Goal: Browse casually

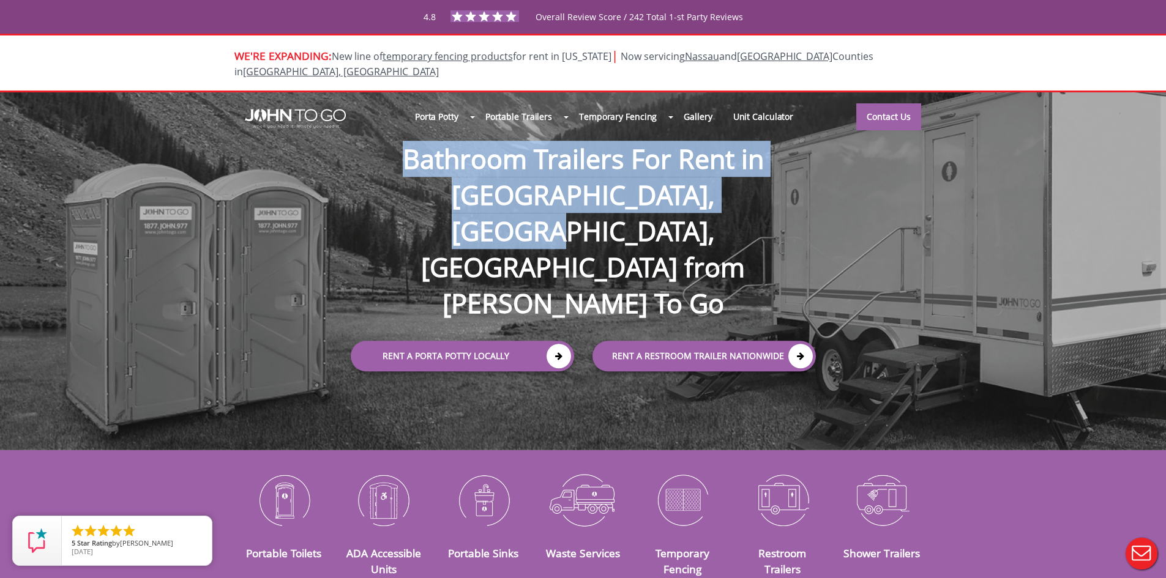
drag, startPoint x: 348, startPoint y: 205, endPoint x: 689, endPoint y: 233, distance: 342.7
click at [689, 233] on h1 "Bathroom Trailers For Rent in [GEOGRAPHIC_DATA], [GEOGRAPHIC_DATA], [GEOGRAPHIC…" at bounding box center [583, 212] width 490 height 220
click at [690, 234] on h1 "Bathroom Trailers For Rent in [GEOGRAPHIC_DATA], [GEOGRAPHIC_DATA], [GEOGRAPHIC…" at bounding box center [583, 212] width 490 height 220
drag, startPoint x: 685, startPoint y: 239, endPoint x: 346, endPoint y: 203, distance: 341.1
click at [346, 203] on h1 "Bathroom Trailers For Rent in [GEOGRAPHIC_DATA], [GEOGRAPHIC_DATA], [GEOGRAPHIC…" at bounding box center [583, 212] width 490 height 220
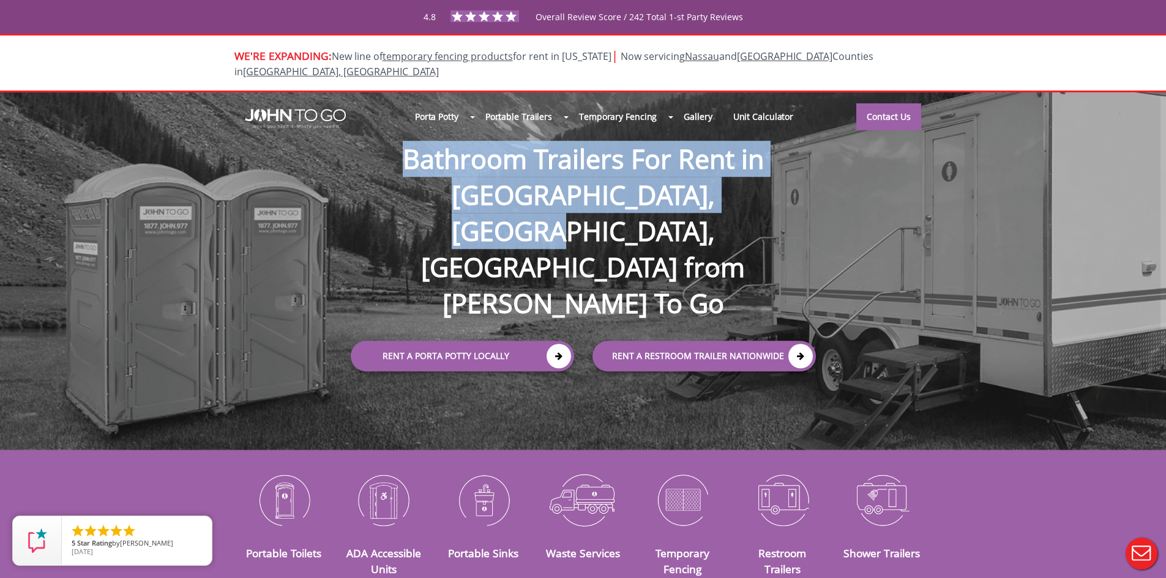
click at [346, 200] on h1 "Bathroom Trailers For Rent in [GEOGRAPHIC_DATA], [GEOGRAPHIC_DATA], [GEOGRAPHIC…" at bounding box center [583, 212] width 490 height 220
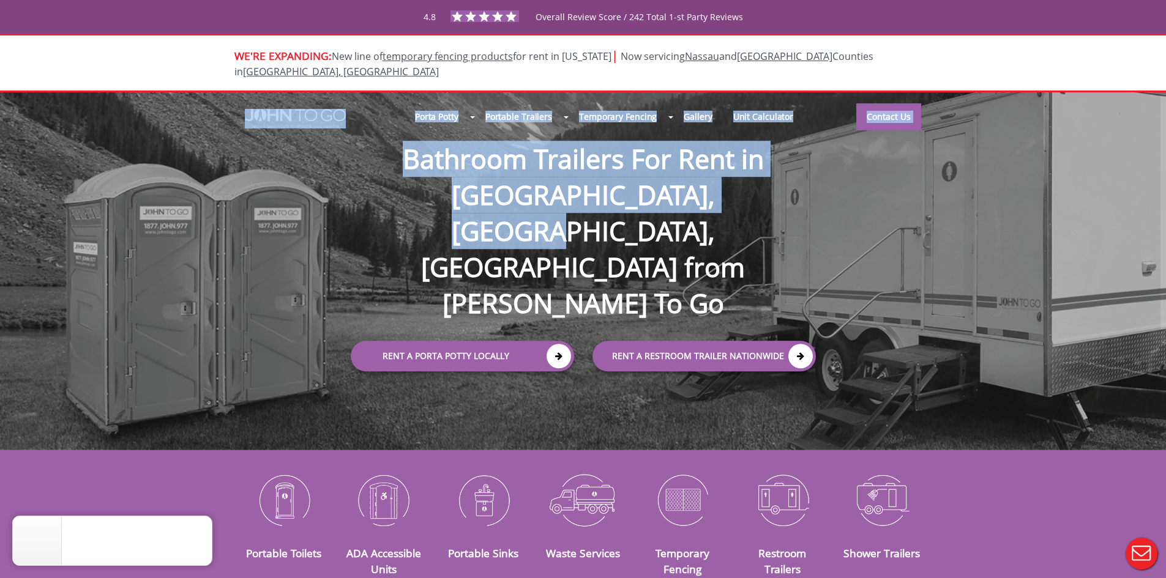
drag, startPoint x: 703, startPoint y: 243, endPoint x: 333, endPoint y: 185, distance: 374.8
click at [333, 185] on div "Porta Potty Portable Toilets ADA Accessible Units Portable Sinks Waste Services…" at bounding box center [583, 271] width 1166 height 359
click at [412, 187] on h1 "Bathroom Trailers For Rent in [GEOGRAPHIC_DATA], [GEOGRAPHIC_DATA], [GEOGRAPHIC…" at bounding box center [583, 212] width 490 height 220
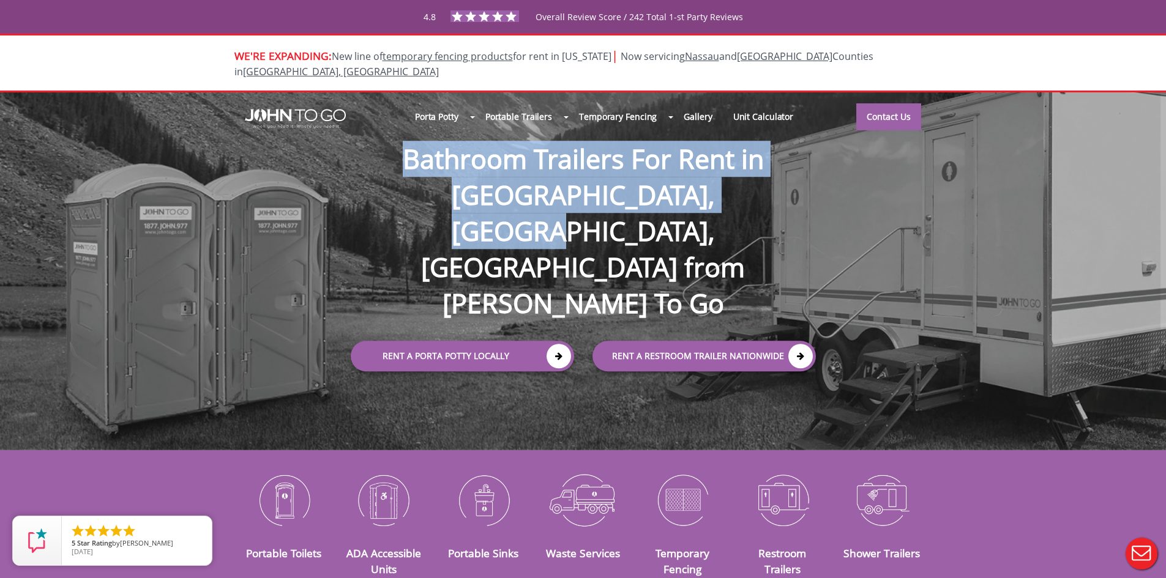
drag, startPoint x: 682, startPoint y: 238, endPoint x: 345, endPoint y: 203, distance: 339.1
click at [345, 203] on h1 "Bathroom Trailers For Rent in [GEOGRAPHIC_DATA], [GEOGRAPHIC_DATA], [GEOGRAPHIC…" at bounding box center [583, 212] width 490 height 220
click at [711, 233] on h1 "Bathroom Trailers For Rent in [GEOGRAPHIC_DATA], [GEOGRAPHIC_DATA], [GEOGRAPHIC…" at bounding box center [583, 212] width 490 height 220
drag, startPoint x: 692, startPoint y: 241, endPoint x: 345, endPoint y: 206, distance: 348.7
click at [345, 206] on h1 "Bathroom Trailers For Rent in [GEOGRAPHIC_DATA], [GEOGRAPHIC_DATA], [GEOGRAPHIC…" at bounding box center [583, 212] width 490 height 220
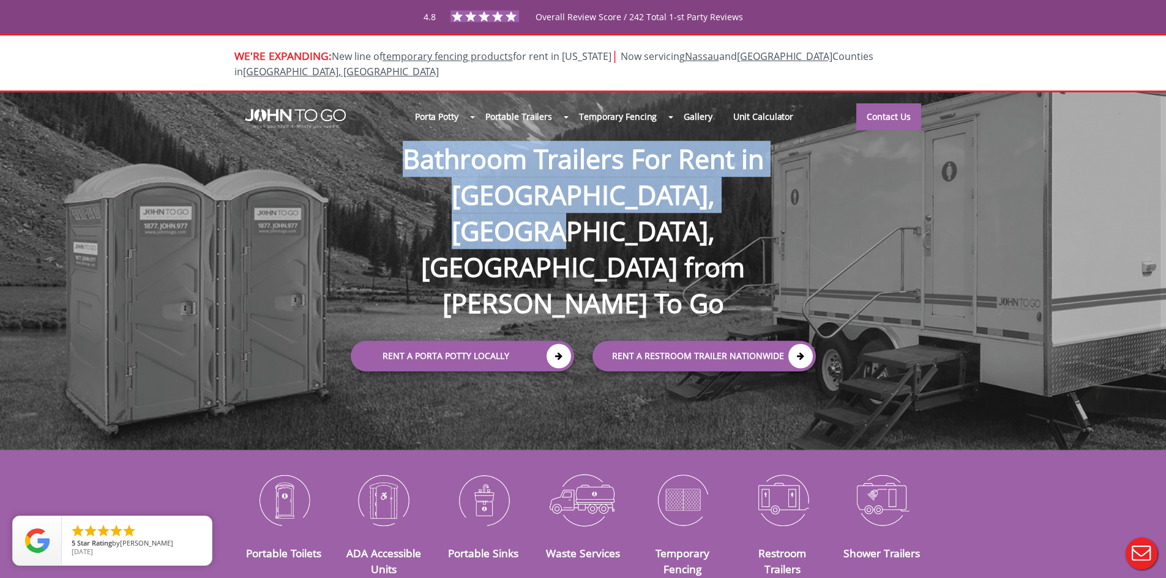
click at [717, 247] on h1 "Bathroom Trailers For Rent in [GEOGRAPHIC_DATA], [GEOGRAPHIC_DATA], [GEOGRAPHIC…" at bounding box center [583, 212] width 490 height 220
drag, startPoint x: 344, startPoint y: 198, endPoint x: 717, endPoint y: 248, distance: 376.0
click at [717, 248] on h1 "Bathroom Trailers For Rent in [GEOGRAPHIC_DATA], [GEOGRAPHIC_DATA], [GEOGRAPHIC…" at bounding box center [583, 212] width 490 height 220
click at [717, 247] on h1 "Bathroom Trailers For Rent in [GEOGRAPHIC_DATA], [GEOGRAPHIC_DATA], [GEOGRAPHIC…" at bounding box center [583, 212] width 490 height 220
drag, startPoint x: 345, startPoint y: 196, endPoint x: 695, endPoint y: 240, distance: 352.8
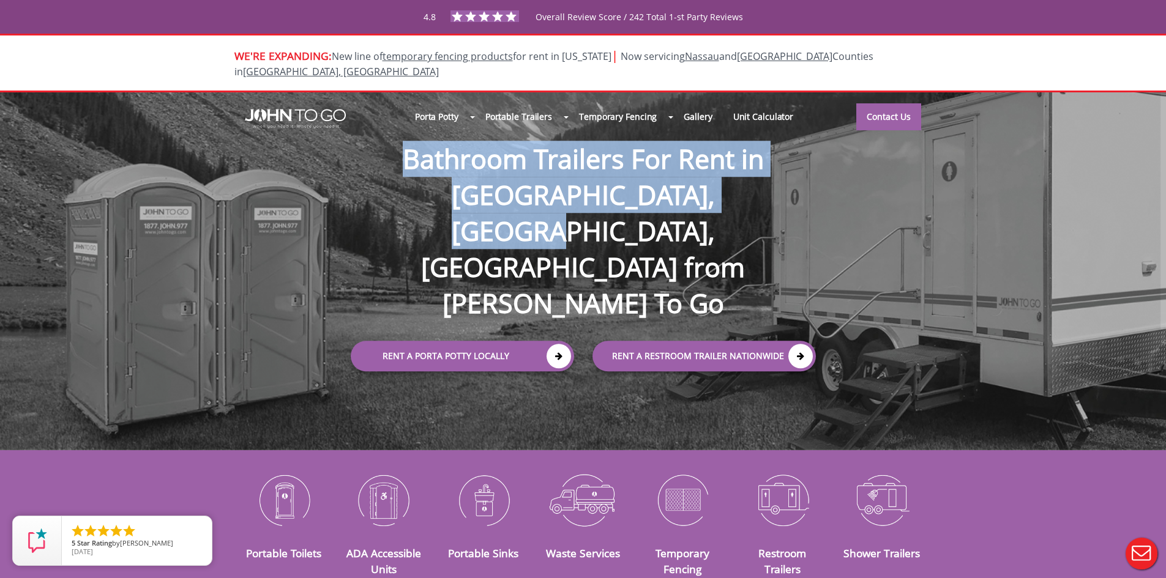
click at [695, 240] on h1 "Bathroom Trailers For Rent in [GEOGRAPHIC_DATA], [GEOGRAPHIC_DATA], [GEOGRAPHIC…" at bounding box center [583, 212] width 490 height 220
click at [697, 239] on h1 "Bathroom Trailers For Rent in [GEOGRAPHIC_DATA], [GEOGRAPHIC_DATA], [GEOGRAPHIC…" at bounding box center [583, 212] width 490 height 220
drag, startPoint x: 697, startPoint y: 239, endPoint x: 346, endPoint y: 195, distance: 352.8
click at [346, 195] on h1 "Bathroom Trailers For Rent in [GEOGRAPHIC_DATA], [GEOGRAPHIC_DATA], [GEOGRAPHIC…" at bounding box center [583, 212] width 490 height 220
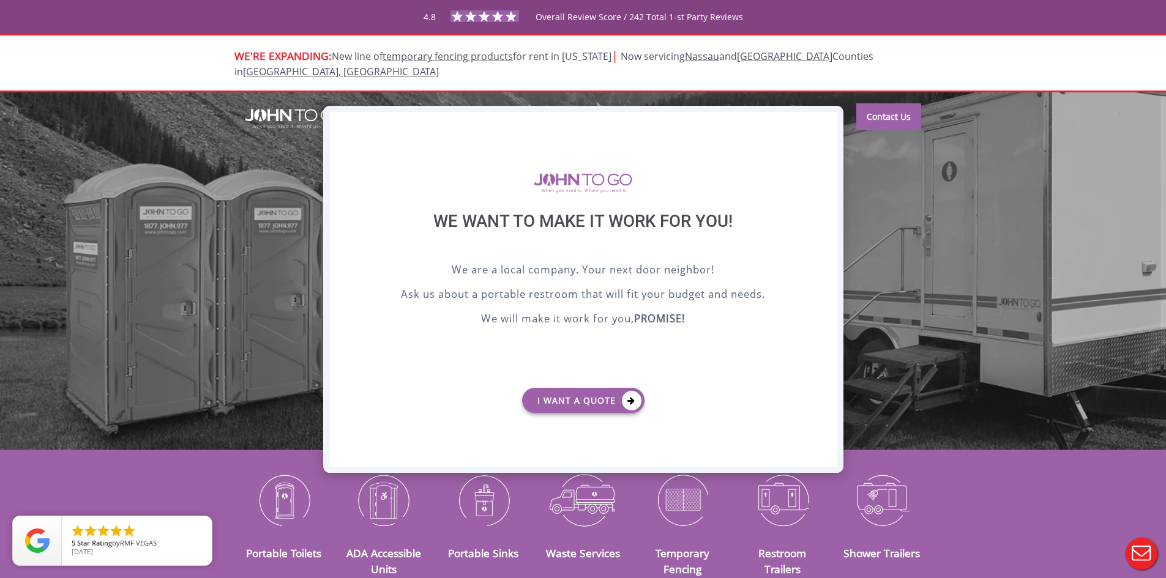
click at [823, 126] on div "X" at bounding box center [827, 122] width 19 height 21
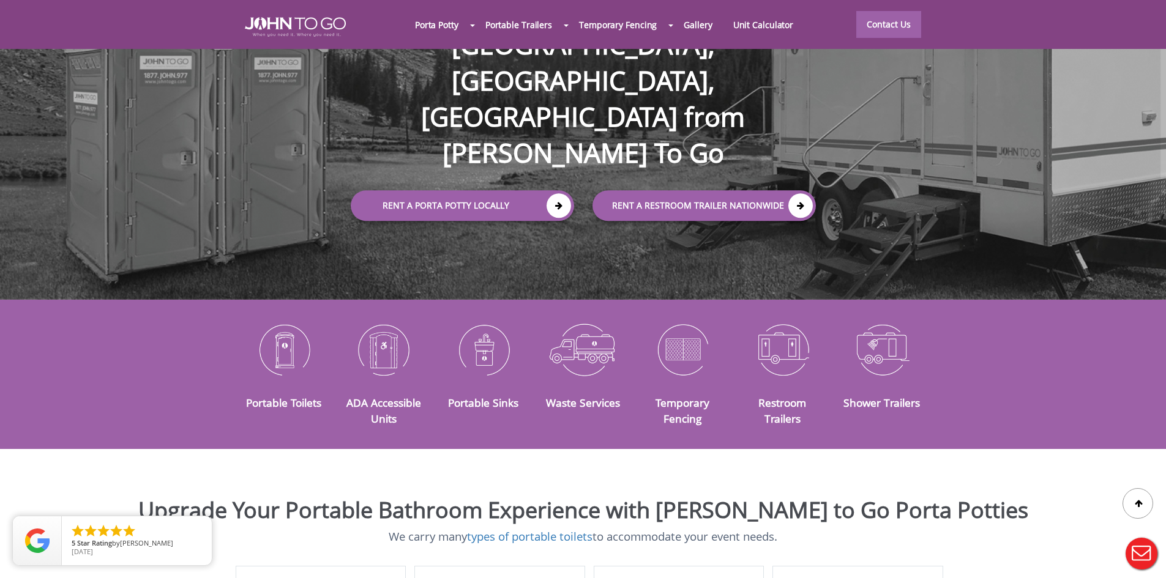
scroll to position [122, 0]
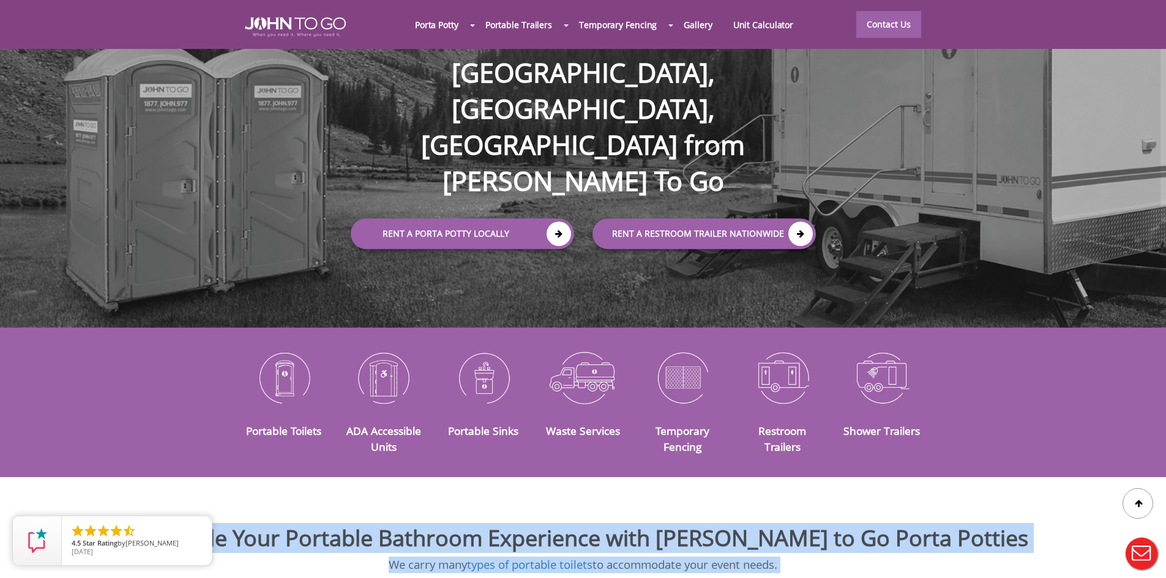
drag, startPoint x: 796, startPoint y: 554, endPoint x: 241, endPoint y: 534, distance: 555.5
click at [201, 526] on icon "close" at bounding box center [199, 529] width 12 height 12
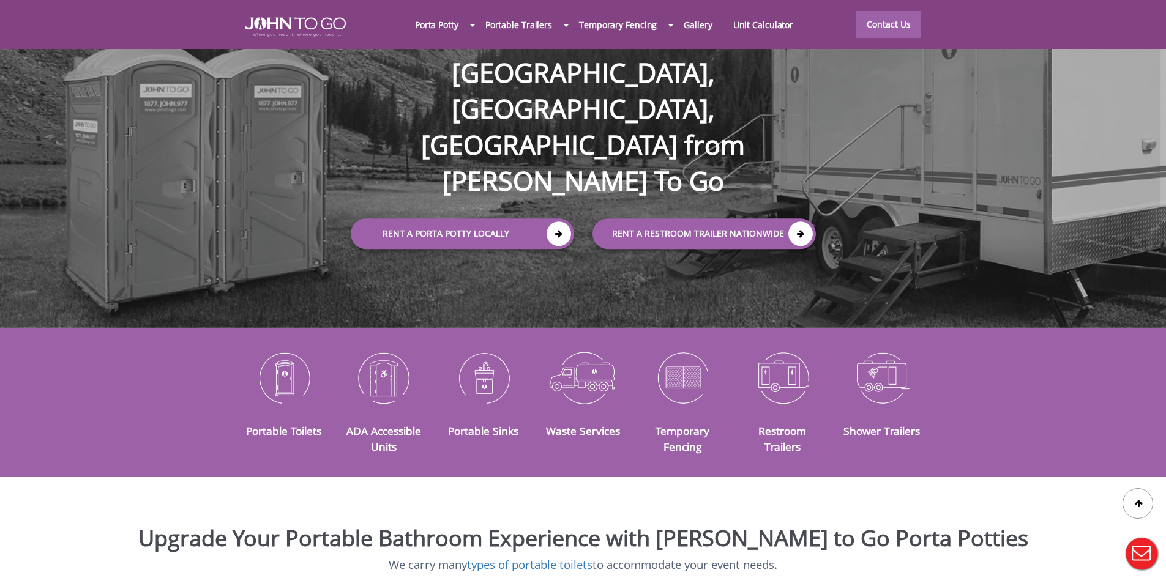
drag, startPoint x: 744, startPoint y: 544, endPoint x: 202, endPoint y: 529, distance: 541.9
click at [202, 528] on icon "close" at bounding box center [199, 529] width 12 height 12
click at [533, 526] on h2 "Upgrade Your Portable Bathroom Experience with [PERSON_NAME] to Go Porta Potties" at bounding box center [583, 538] width 1148 height 24
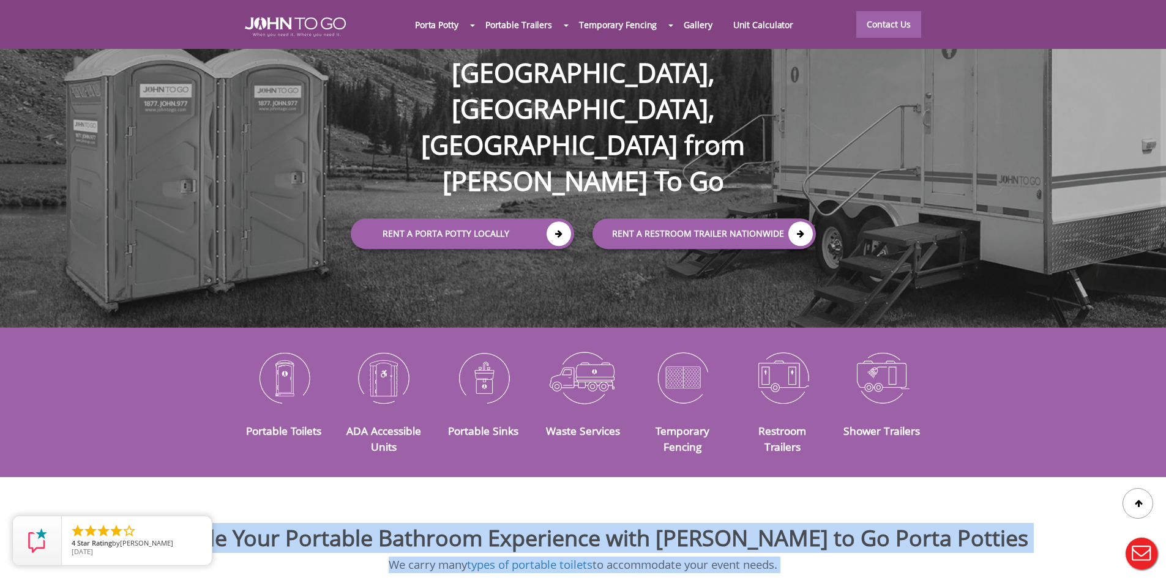
drag, startPoint x: 785, startPoint y: 553, endPoint x: 214, endPoint y: 521, distance: 572.6
click at [195, 528] on icon "close" at bounding box center [199, 529] width 12 height 12
click at [200, 523] on icon "close" at bounding box center [199, 529] width 12 height 12
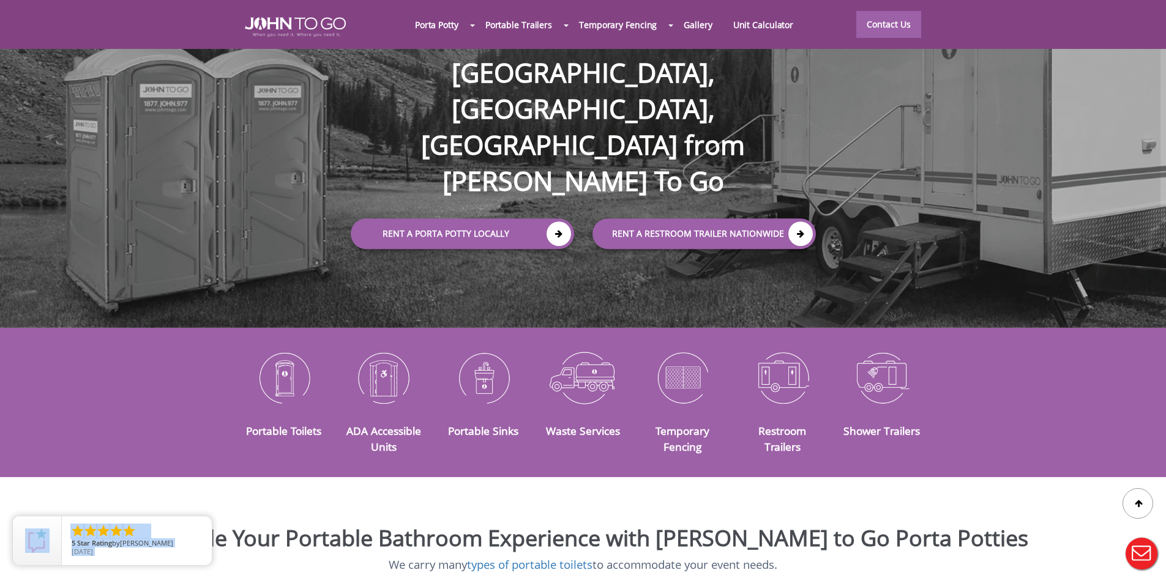
drag, startPoint x: 786, startPoint y: 553, endPoint x: 214, endPoint y: 526, distance: 572.9
